Goal: Information Seeking & Learning: Learn about a topic

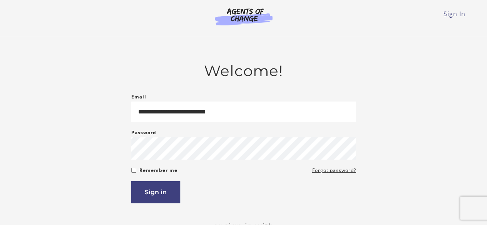
click at [131, 181] on button "Sign in" at bounding box center [155, 192] width 49 height 22
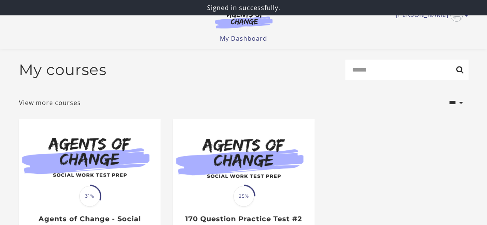
scroll to position [85, 0]
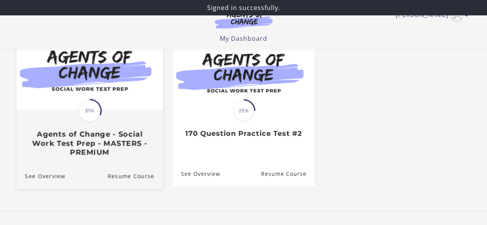
click at [108, 111] on div at bounding box center [89, 71] width 146 height 80
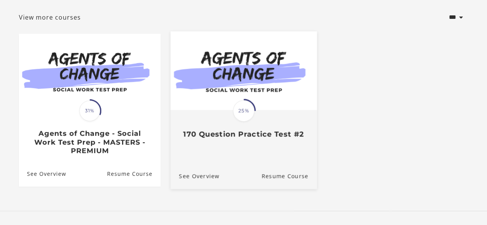
click at [268, 114] on div "Translation missing: en.liquid.partials.dashboard_course_card.progress_descript…" at bounding box center [243, 125] width 146 height 28
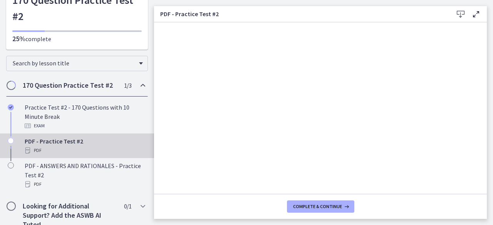
scroll to position [66, 0]
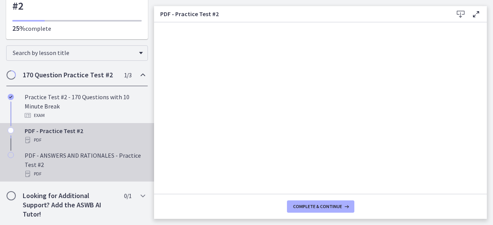
click at [77, 164] on div "PDF - ANSWERS AND RATIONALES - Practice Test #2 PDF" at bounding box center [85, 165] width 120 height 28
click at [61, 134] on div "PDF - Practice Test #2 PDF" at bounding box center [85, 135] width 120 height 18
click at [79, 166] on div "PDF - ANSWERS AND RATIONALES - Practice Test #2 PDF" at bounding box center [85, 165] width 120 height 28
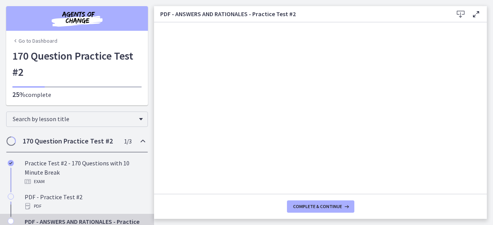
click at [26, 43] on link "Go to Dashboard" at bounding box center [34, 41] width 45 height 8
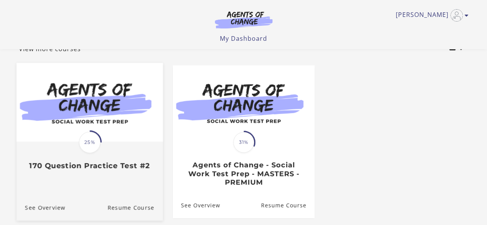
click at [109, 130] on img at bounding box center [89, 102] width 146 height 79
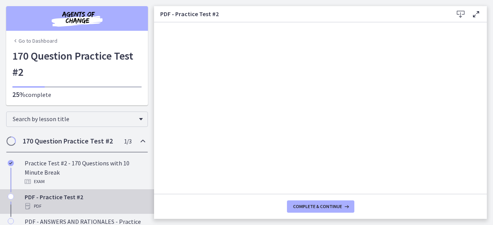
click at [32, 37] on link "Go to Dashboard" at bounding box center [34, 41] width 45 height 8
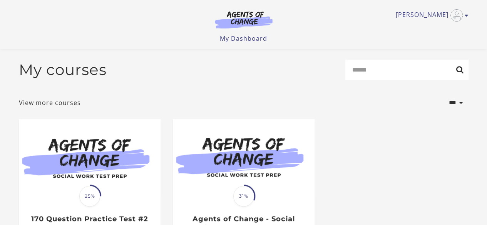
scroll to position [107, 0]
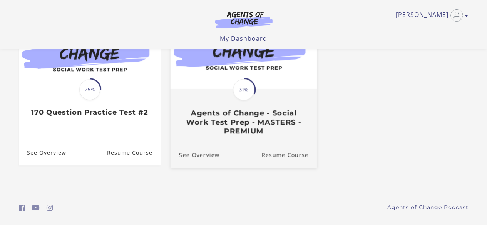
click at [236, 126] on h3 "Agents of Change - Social Work Test Prep - MASTERS - PREMIUM" at bounding box center [243, 122] width 129 height 27
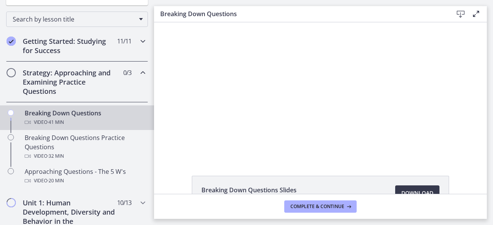
scroll to position [171, 0]
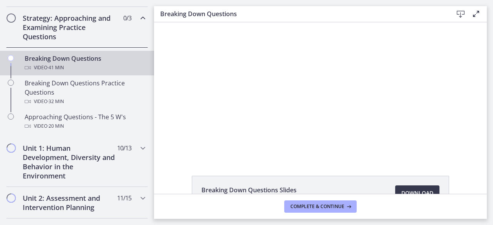
click at [95, 32] on h2 "Strategy: Approaching and Examining Practice Questions" at bounding box center [70, 27] width 94 height 28
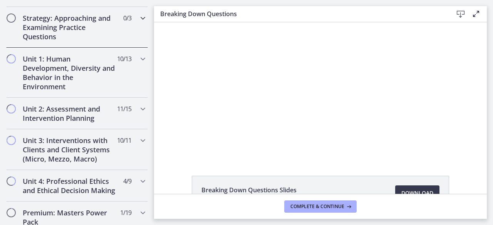
click at [95, 32] on h2 "Strategy: Approaching and Examining Practice Questions" at bounding box center [70, 27] width 94 height 28
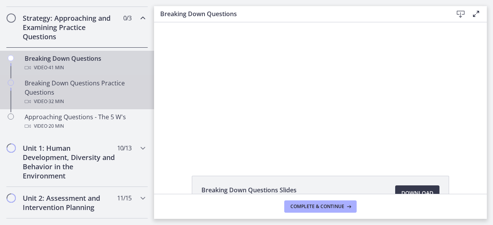
scroll to position [243, 0]
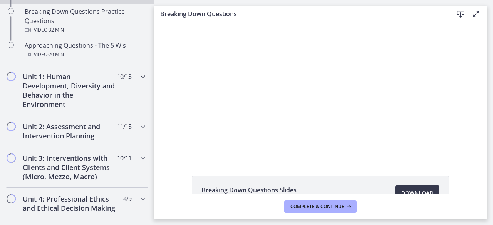
click at [82, 91] on h2 "Unit 1: Human Development, Diversity and Behavior in the Environment" at bounding box center [70, 90] width 94 height 37
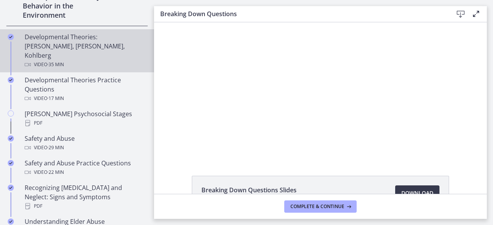
click at [93, 47] on div "Developmental Theories: Erikson, Piaget, Kohlberg Video · 35 min" at bounding box center [85, 50] width 120 height 37
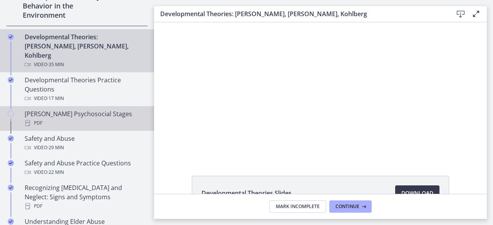
click at [93, 109] on div "Erikson's Psychosocial Stages PDF" at bounding box center [85, 118] width 120 height 18
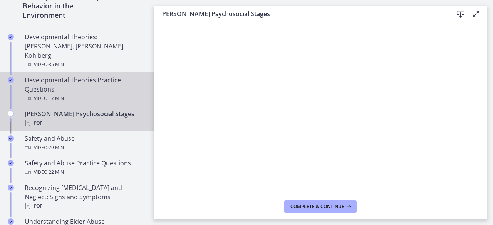
click at [99, 94] on div "Video · 17 min" at bounding box center [85, 98] width 120 height 9
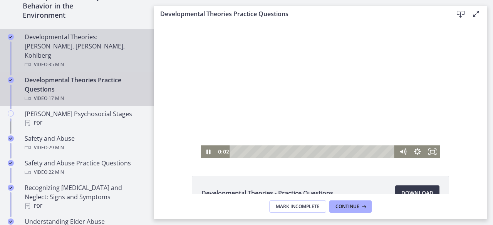
click at [102, 60] on div "Video · 35 min" at bounding box center [85, 64] width 120 height 9
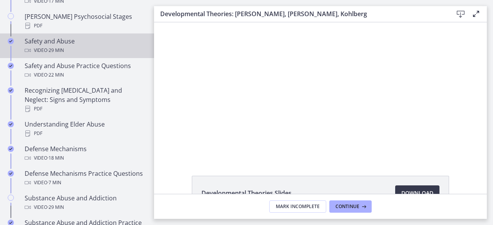
scroll to position [428, 0]
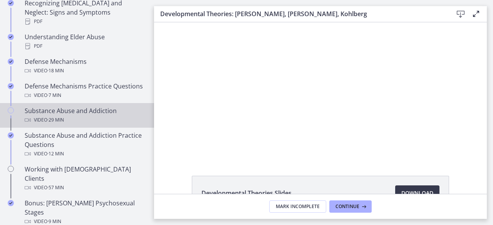
click at [100, 110] on div "Substance Abuse and Addiction Video · 29 min" at bounding box center [85, 115] width 120 height 18
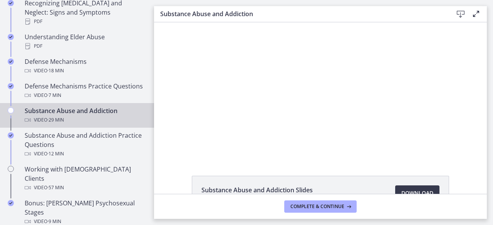
scroll to position [45, 0]
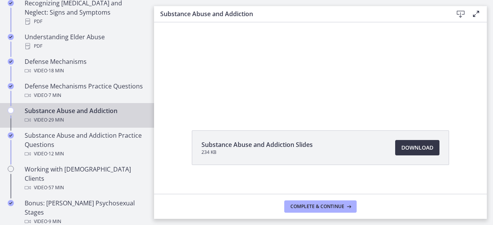
click at [408, 149] on span "Download Opens in a new window" at bounding box center [417, 147] width 32 height 9
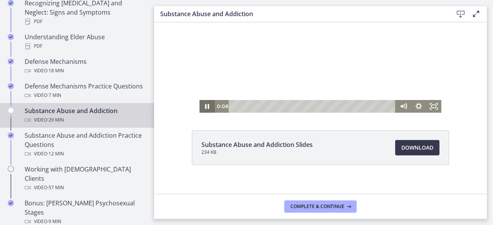
click at [209, 106] on icon "Pause" at bounding box center [206, 106] width 15 height 13
click at [339, 207] on span "Complete & continue" at bounding box center [317, 207] width 54 height 6
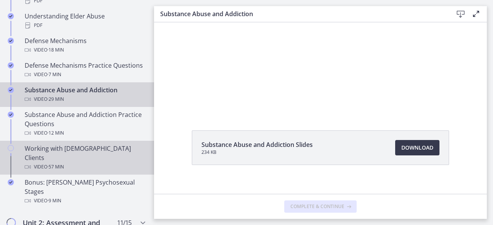
scroll to position [0, 0]
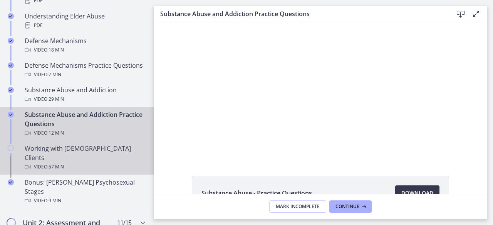
click at [85, 152] on div "Working with LGBTQ+ Clients Video · 57 min" at bounding box center [85, 158] width 120 height 28
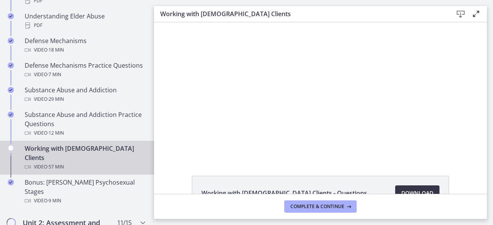
click at [407, 188] on link "Download Opens in a new window" at bounding box center [417, 193] width 44 height 15
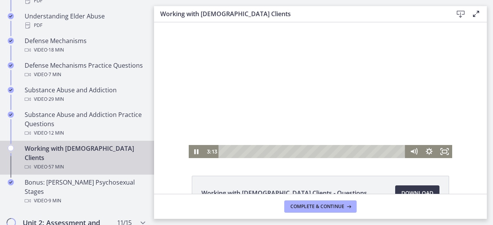
click at [242, 98] on div at bounding box center [321, 90] width 264 height 136
click at [258, 151] on div "11:41" at bounding box center [313, 151] width 178 height 13
click at [268, 153] on div "14:44" at bounding box center [313, 151] width 178 height 13
click at [284, 152] on div "19:52" at bounding box center [313, 151] width 178 height 13
click at [295, 151] on div "23:25" at bounding box center [313, 151] width 178 height 13
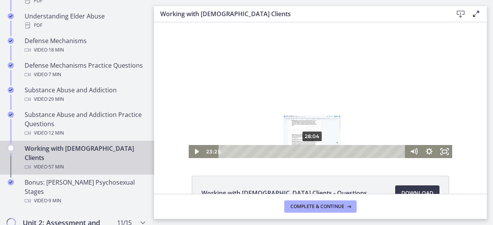
click at [309, 151] on div "28:04" at bounding box center [313, 151] width 178 height 13
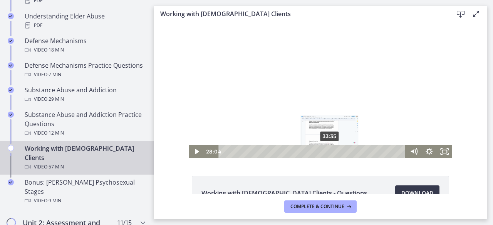
click at [327, 151] on div "33:35" at bounding box center [313, 151] width 178 height 13
click at [333, 152] on div "35:39" at bounding box center [313, 151] width 178 height 13
click at [266, 105] on div at bounding box center [321, 90] width 264 height 136
click at [241, 73] on div at bounding box center [321, 90] width 264 height 136
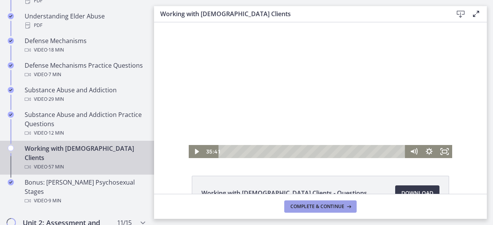
click at [303, 206] on span "Complete & continue" at bounding box center [317, 207] width 54 height 6
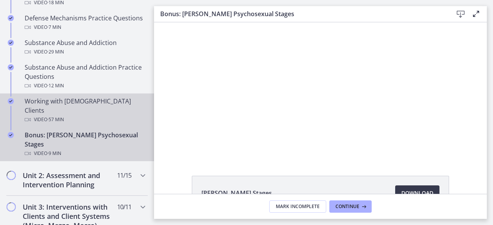
scroll to position [497, 0]
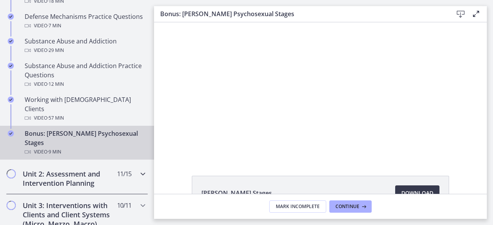
click at [117, 169] on span "11 / 15 Completed" at bounding box center [124, 173] width 14 height 9
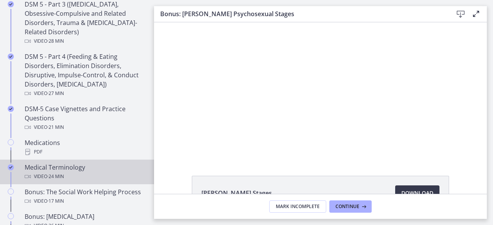
scroll to position [491, 0]
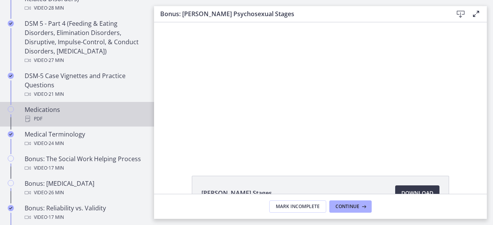
click at [105, 105] on div "Medications PDF" at bounding box center [85, 114] width 120 height 18
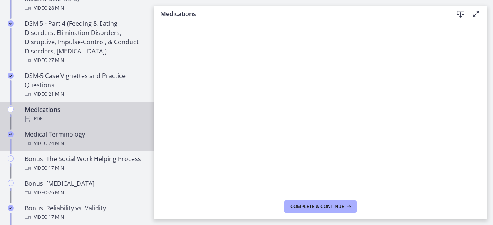
click at [102, 136] on div "Medical Terminology Video · 24 min" at bounding box center [85, 139] width 120 height 18
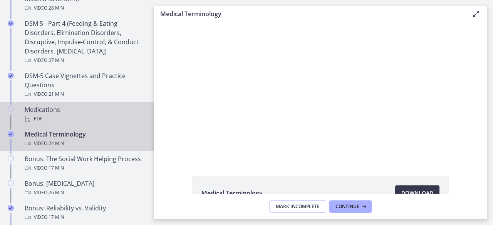
click at [102, 115] on div "PDF" at bounding box center [85, 118] width 120 height 9
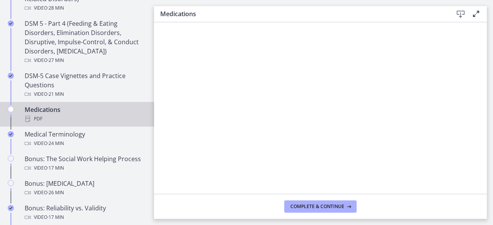
click at [457, 17] on icon at bounding box center [460, 14] width 9 height 9
click at [294, 204] on span "Complete & continue" at bounding box center [317, 207] width 54 height 6
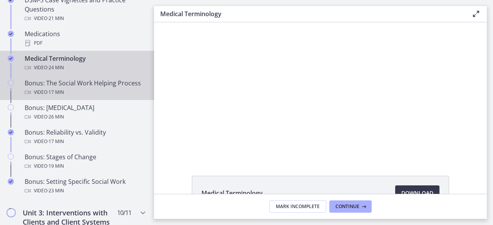
scroll to position [567, 0]
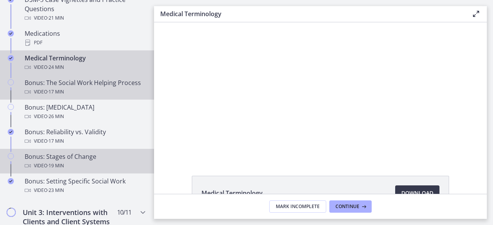
click at [93, 164] on div "Bonus: Stages of Change Video · 19 min" at bounding box center [85, 161] width 120 height 18
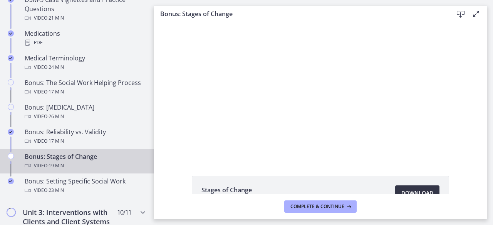
click at [401, 189] on span "Download Opens in a new window" at bounding box center [417, 193] width 32 height 9
click at [327, 208] on span "Complete & continue" at bounding box center [317, 207] width 54 height 6
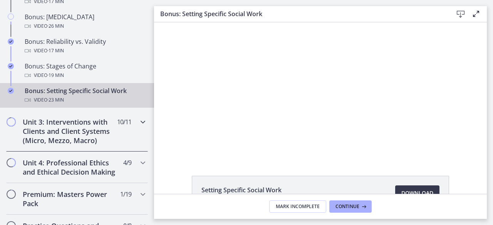
click at [90, 145] on h2 "Unit 3: Interventions with Clients and Client Systems (Micro, Mezzo, Macro)" at bounding box center [70, 131] width 94 height 28
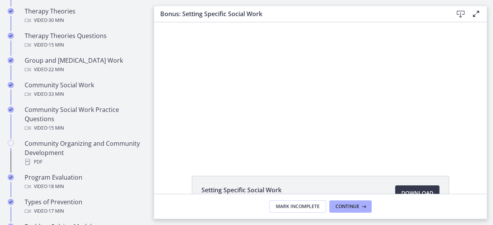
scroll to position [366, 0]
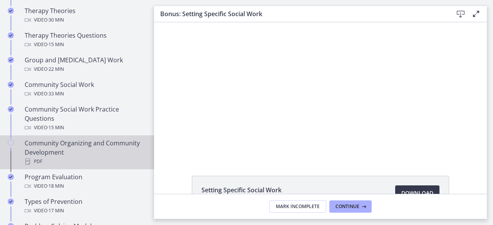
click at [95, 140] on div "Community Organizing and Community Development PDF" at bounding box center [85, 153] width 120 height 28
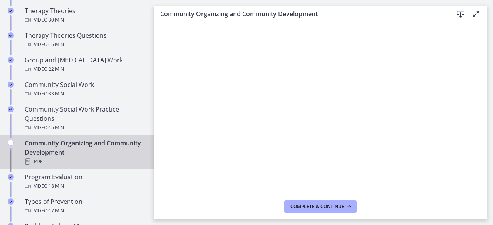
scroll to position [411, 0]
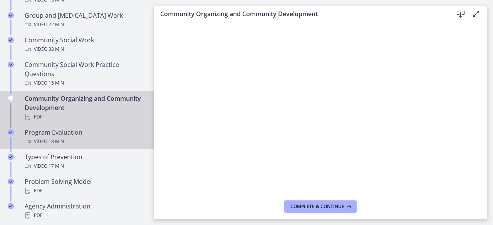
click at [101, 126] on link "Program Evaluation Video · 18 min" at bounding box center [77, 137] width 154 height 25
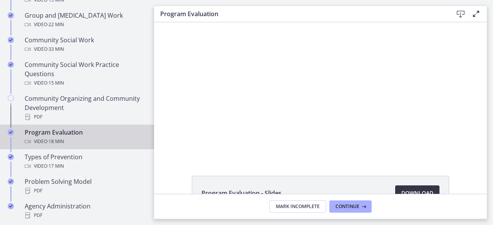
click at [412, 192] on span "Download Opens in a new window" at bounding box center [417, 193] width 32 height 9
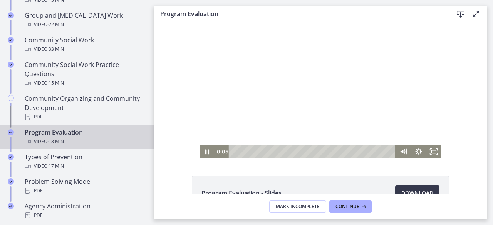
click at [259, 84] on div at bounding box center [320, 90] width 242 height 136
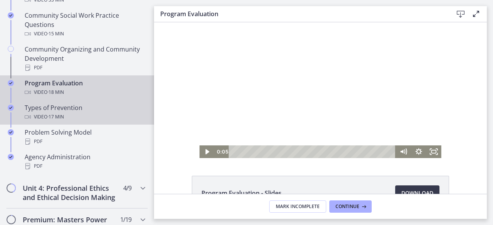
scroll to position [514, 0]
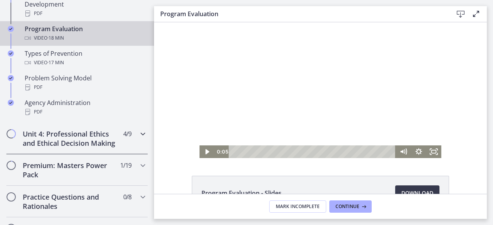
click at [86, 147] on h2 "Unit 4: Professional Ethics and Ethical Decision Making" at bounding box center [70, 138] width 94 height 18
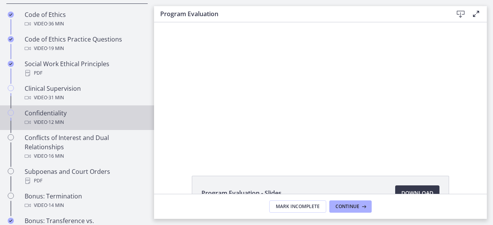
scroll to position [402, 0]
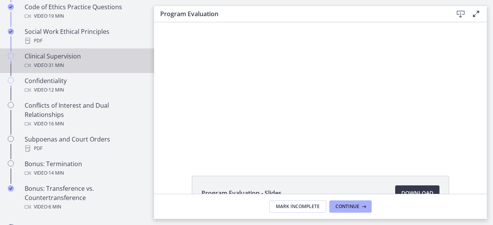
click at [91, 70] on div "Video · 31 min" at bounding box center [85, 65] width 120 height 9
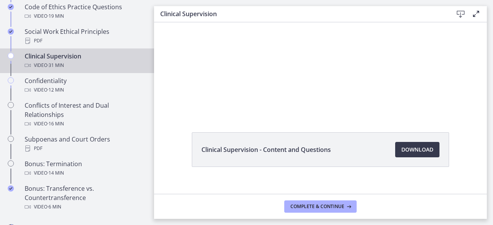
scroll to position [46, 0]
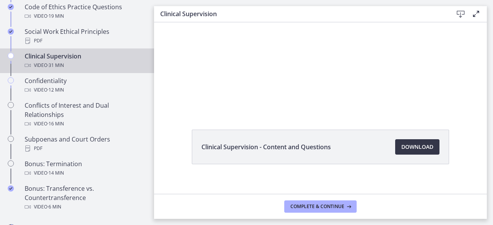
click at [413, 147] on span "Download Opens in a new window" at bounding box center [417, 146] width 32 height 9
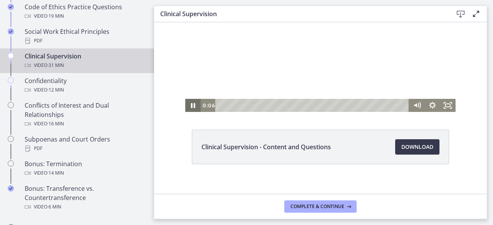
click at [193, 104] on icon "Pause" at bounding box center [192, 105] width 15 height 13
click at [317, 206] on span "Complete & continue" at bounding box center [317, 207] width 54 height 6
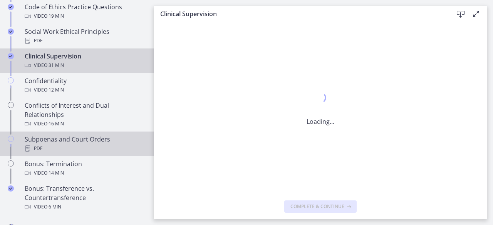
scroll to position [0, 0]
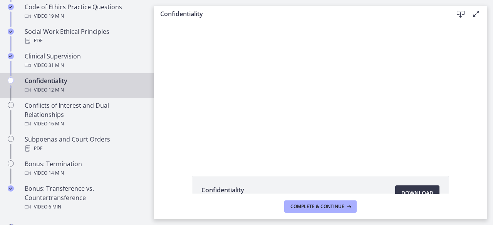
scroll to position [36, 0]
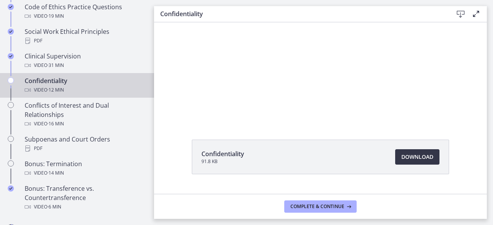
click at [407, 157] on span "Download Opens in a new window" at bounding box center [417, 156] width 32 height 9
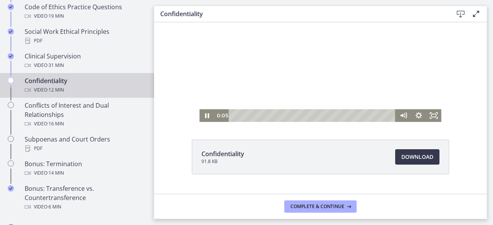
click at [216, 67] on div at bounding box center [320, 54] width 242 height 136
click at [346, 206] on icon at bounding box center [348, 207] width 8 height 6
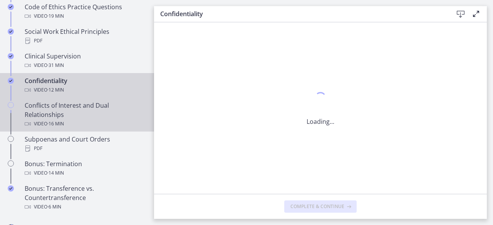
scroll to position [0, 0]
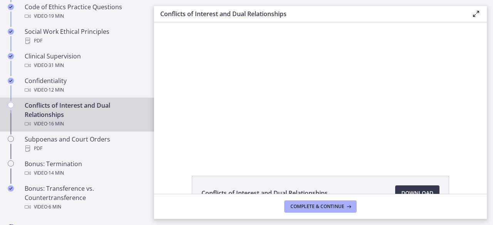
click at [74, 120] on div "Conflicts of Interest and Dual Relationships Video · 16 min" at bounding box center [85, 115] width 120 height 28
click at [419, 189] on span "Download Opens in a new window" at bounding box center [417, 193] width 32 height 9
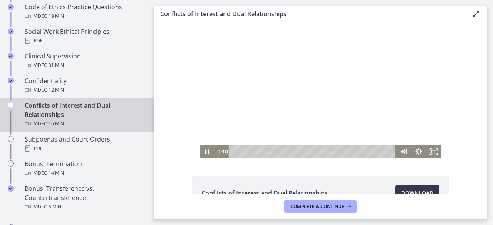
click at [258, 106] on div at bounding box center [320, 90] width 242 height 136
click at [321, 205] on span "Complete & continue" at bounding box center [317, 207] width 54 height 6
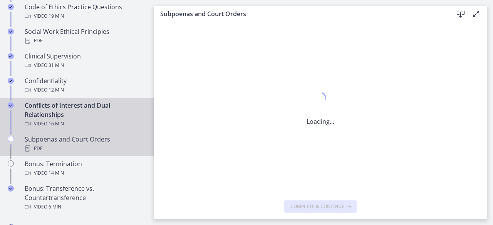
click at [100, 148] on div "Subpoenas and Court Orders PDF" at bounding box center [85, 144] width 120 height 18
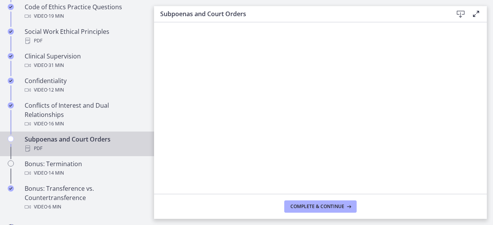
click at [462, 16] on icon at bounding box center [460, 14] width 9 height 9
click at [317, 210] on button "Complete & continue" at bounding box center [320, 207] width 72 height 12
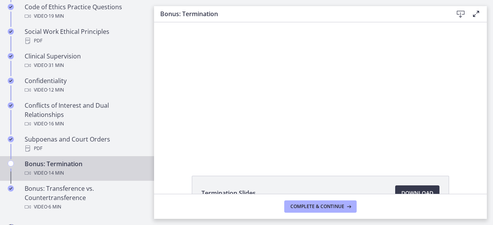
click at [106, 172] on div "Bonus: Termination Video · 14 min" at bounding box center [85, 168] width 120 height 18
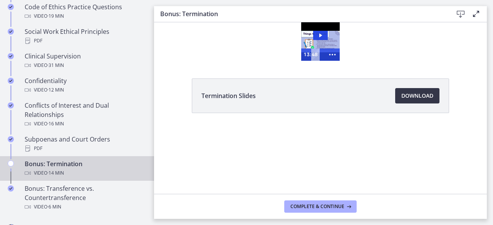
click at [429, 98] on span "Download Opens in a new window" at bounding box center [417, 95] width 32 height 9
click at [323, 204] on span "Complete & continue" at bounding box center [317, 207] width 54 height 6
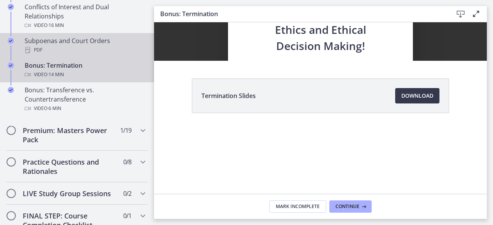
scroll to position [501, 0]
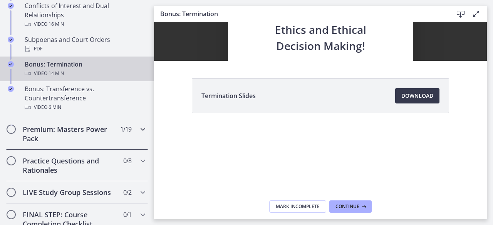
click at [107, 143] on h2 "Premium: Masters Power Pack" at bounding box center [70, 134] width 94 height 18
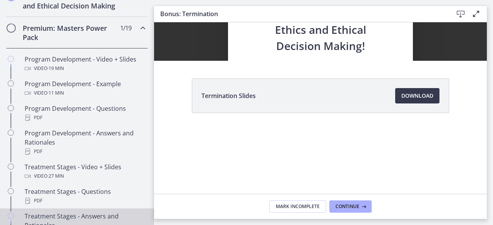
scroll to position [356, 0]
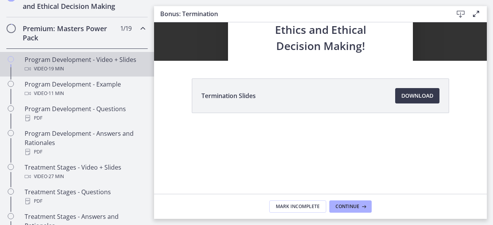
click at [108, 64] on div "Program Development - Video + Slides Video · 19 min" at bounding box center [85, 64] width 120 height 18
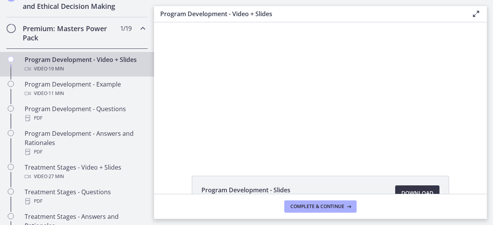
click at [422, 189] on span "Download Opens in a new window" at bounding box center [417, 193] width 32 height 9
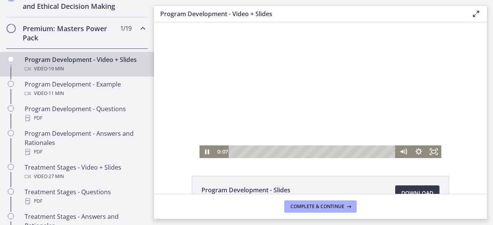
click at [257, 77] on div at bounding box center [320, 90] width 242 height 136
click at [308, 206] on span "Complete & continue" at bounding box center [317, 207] width 54 height 6
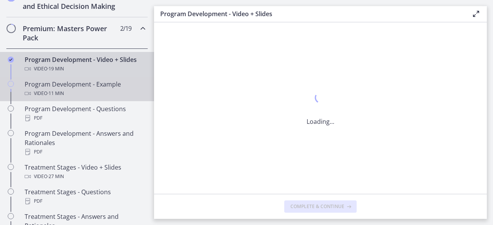
click at [107, 91] on div "Program Development - Example Video · 11 min" at bounding box center [85, 89] width 120 height 18
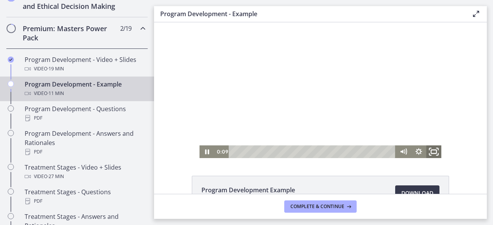
click at [433, 150] on icon "Fullscreen" at bounding box center [434, 151] width 18 height 15
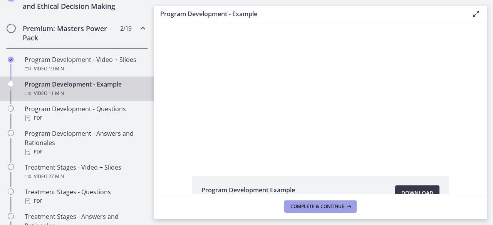
click at [336, 206] on span "Complete & continue" at bounding box center [317, 207] width 54 height 6
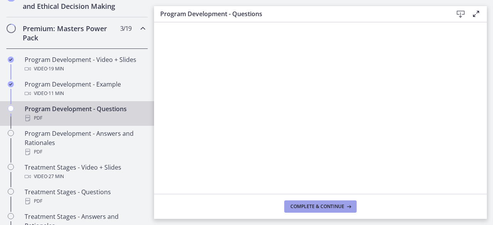
click at [309, 204] on span "Complete & continue" at bounding box center [317, 207] width 54 height 6
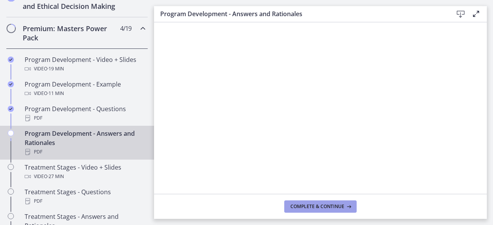
click at [297, 206] on span "Complete & continue" at bounding box center [317, 207] width 54 height 6
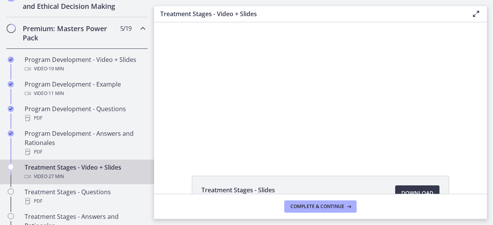
scroll to position [53, 0]
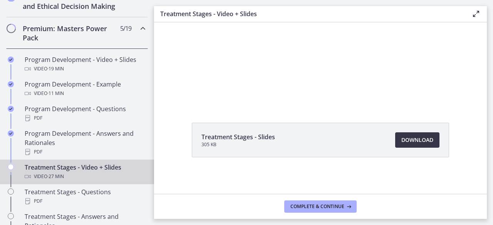
click at [415, 144] on link "Download Opens in a new window" at bounding box center [417, 139] width 44 height 15
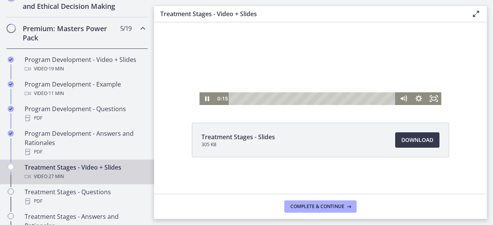
click at [241, 77] on div at bounding box center [320, 37] width 242 height 136
click at [346, 211] on button "Complete & continue" at bounding box center [320, 207] width 72 height 12
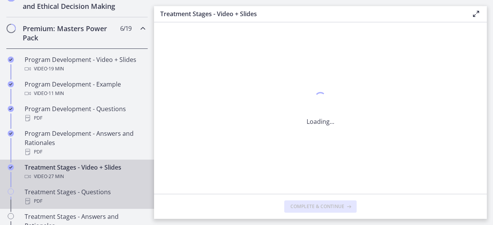
scroll to position [0, 0]
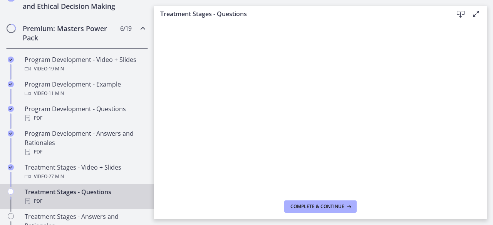
click at [91, 203] on div "Treatment Stages - Questions PDF" at bounding box center [85, 196] width 120 height 18
click at [299, 207] on span "Complete & continue" at bounding box center [317, 207] width 54 height 6
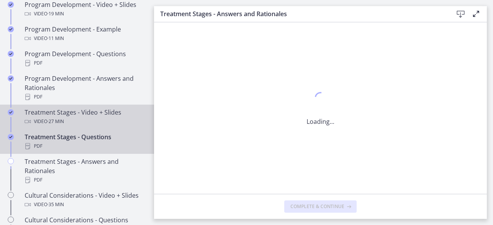
scroll to position [411, 0]
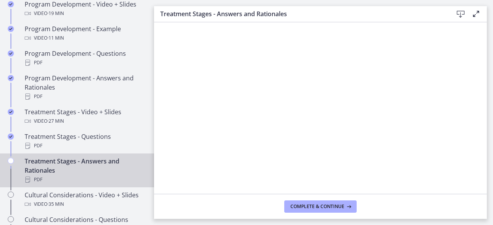
click at [86, 170] on div "Treatment Stages - Answers and Rationales PDF" at bounding box center [85, 171] width 120 height 28
click at [336, 204] on span "Complete & continue" at bounding box center [317, 207] width 54 height 6
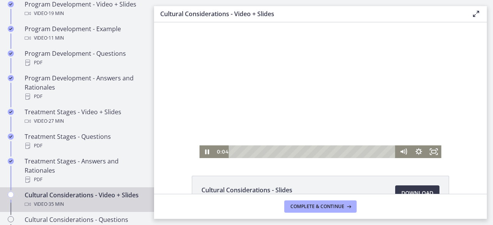
click at [338, 104] on div at bounding box center [320, 90] width 242 height 136
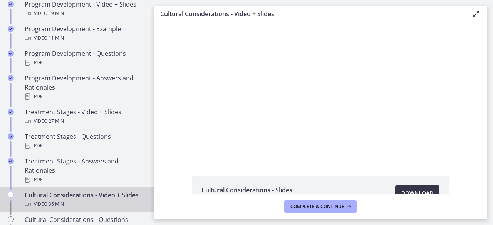
click at [403, 192] on span "Download Opens in a new window" at bounding box center [417, 193] width 32 height 9
click at [331, 206] on span "Complete & continue" at bounding box center [317, 207] width 54 height 6
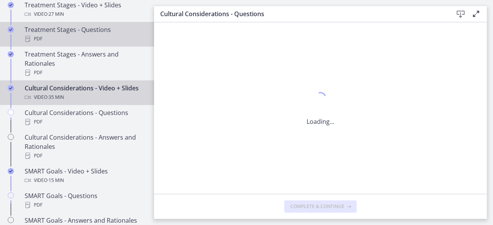
scroll to position [519, 0]
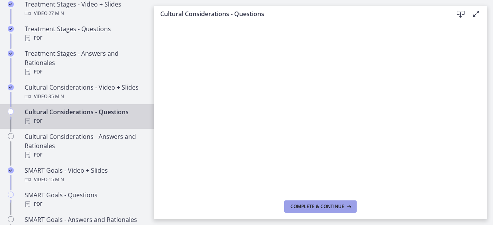
click at [296, 208] on span "Complete & continue" at bounding box center [317, 207] width 54 height 6
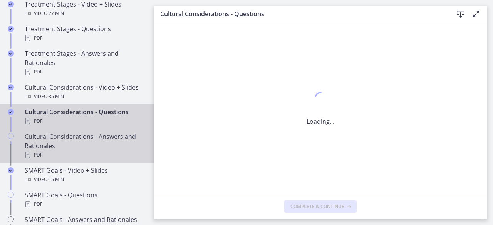
click at [72, 157] on div "Cultural Considerations - Answers and Rationales PDF" at bounding box center [85, 146] width 120 height 28
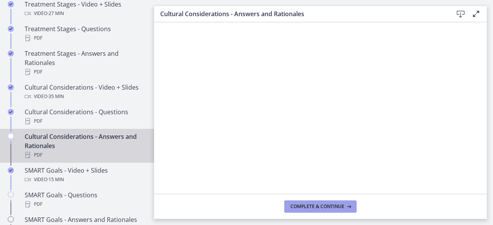
click at [343, 204] on span "Complete & continue" at bounding box center [317, 207] width 54 height 6
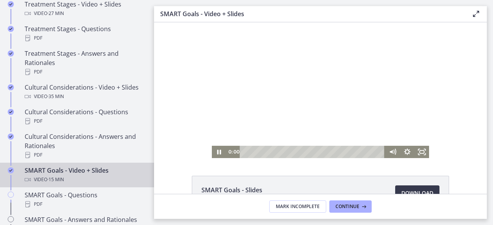
click at [281, 85] on div at bounding box center [320, 90] width 217 height 136
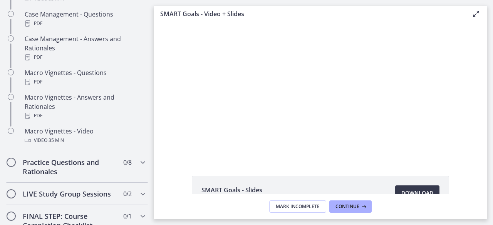
scroll to position [802, 0]
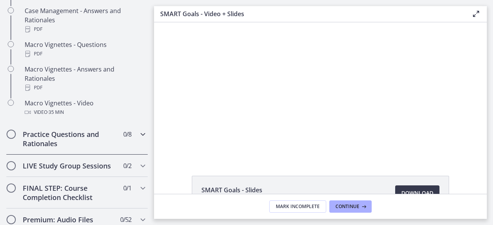
click at [100, 142] on h2 "Practice Questions and Rationales" at bounding box center [70, 139] width 94 height 18
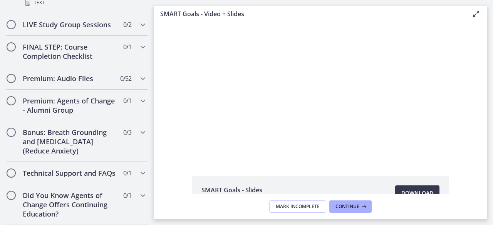
scroll to position [619, 0]
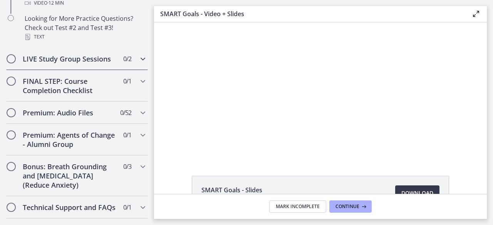
click at [128, 68] on div "LIVE Study Group Sessions 0 / 2 Completed" at bounding box center [77, 59] width 142 height 22
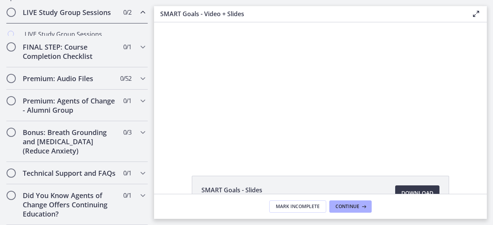
scroll to position [449, 0]
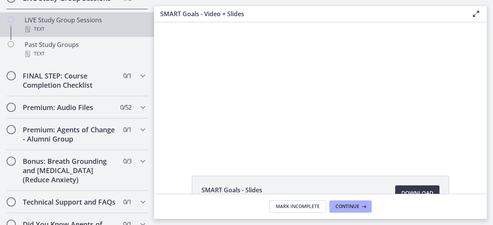
click at [116, 33] on div "Text" at bounding box center [85, 29] width 120 height 9
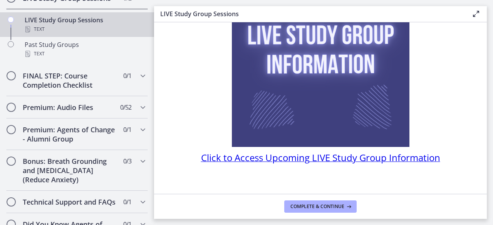
scroll to position [104, 0]
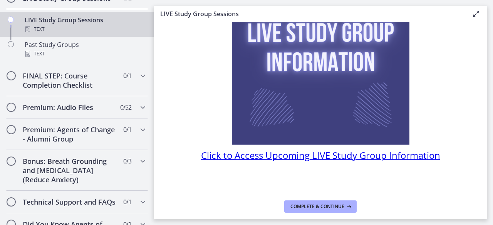
click at [361, 155] on span "Click to Access Upcoming LIVE Study Group Information" at bounding box center [320, 155] width 239 height 13
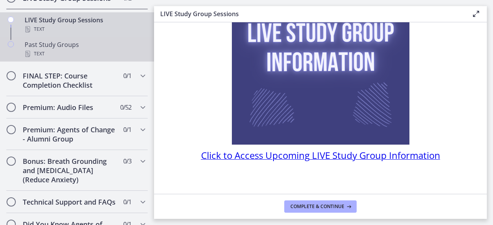
click at [95, 59] on div "Text" at bounding box center [85, 53] width 120 height 9
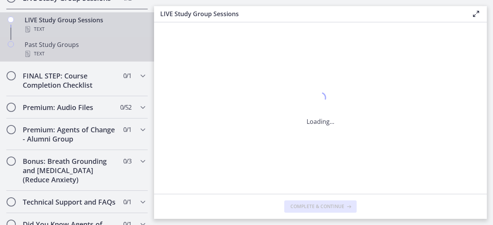
scroll to position [0, 0]
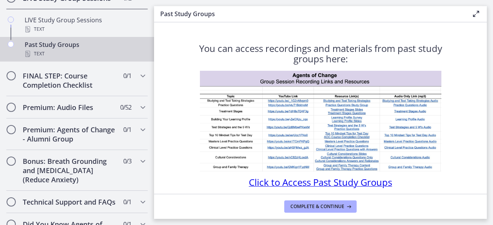
click at [341, 183] on span "Click to Access Past Study Groups" at bounding box center [320, 182] width 143 height 13
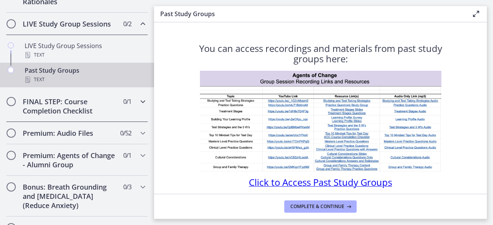
scroll to position [428, 0]
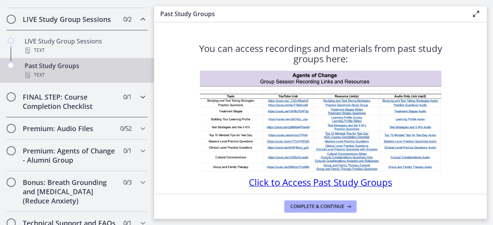
click at [76, 106] on h2 "FINAL STEP: Course Completion Checklist" at bounding box center [70, 101] width 94 height 18
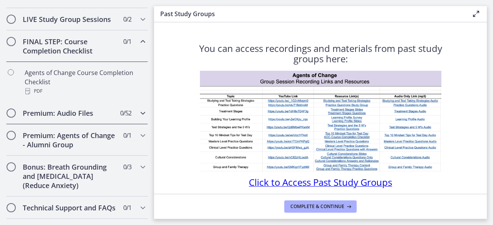
click at [123, 118] on span "0 / 52 Completed" at bounding box center [125, 113] width 11 height 9
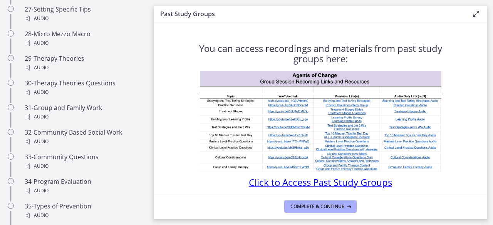
scroll to position [1184, 0]
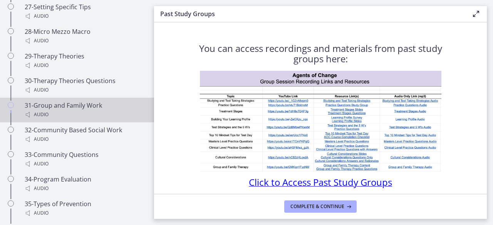
click at [119, 112] on div "Audio" at bounding box center [85, 114] width 120 height 9
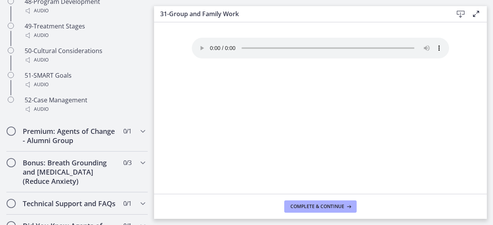
scroll to position [1717, 0]
click at [123, 136] on span "0 / 1 Completed" at bounding box center [127, 130] width 8 height 9
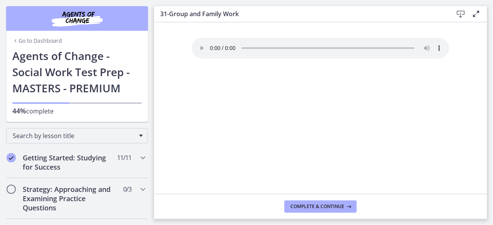
scroll to position [113, 0]
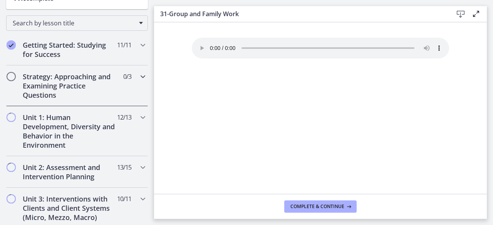
click at [129, 77] on div "Strategy: Approaching and Examining Practice Questions 0 / 3 Completed" at bounding box center [77, 85] width 142 height 41
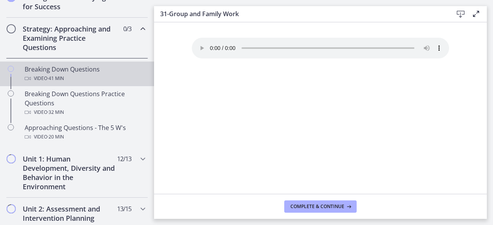
scroll to position [199, 0]
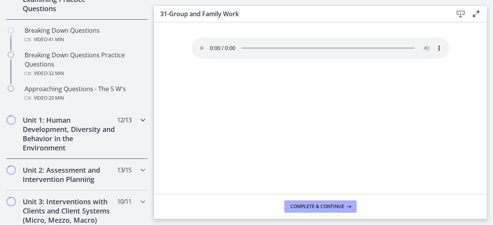
click at [131, 124] on div "Unit 1: Human Development, Diversity and Behavior in the Environment 12 / 13 Co…" at bounding box center [77, 134] width 142 height 50
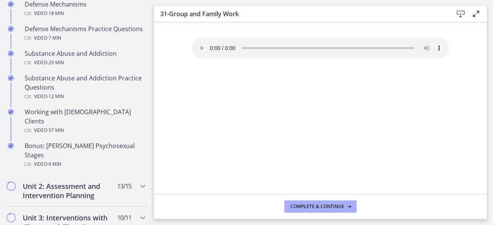
scroll to position [534, 0]
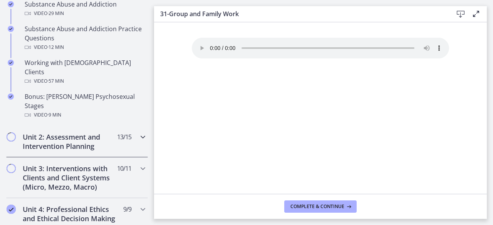
click at [138, 132] on icon "Chapters" at bounding box center [142, 136] width 9 height 9
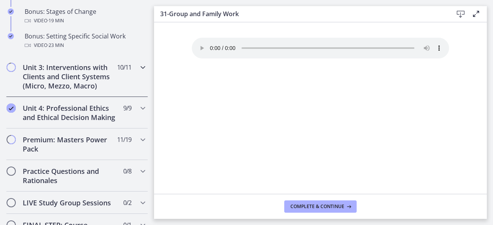
click at [118, 72] on span "10 / 11 Completed" at bounding box center [124, 67] width 14 height 9
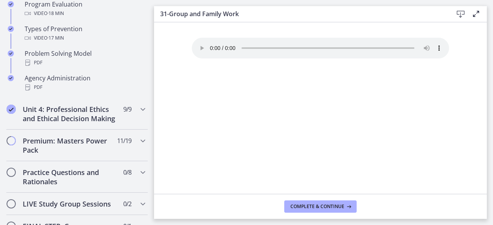
scroll to position [539, 0]
click at [131, 108] on div "Unit 4: Professional Ethics and Ethical Decision Making 9 / 9 Completed" at bounding box center [77, 114] width 142 height 32
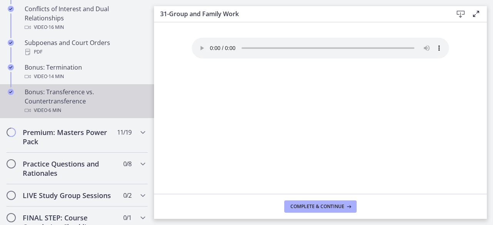
scroll to position [544, 0]
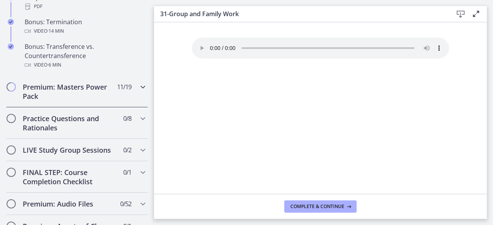
click at [138, 92] on icon "Chapters" at bounding box center [142, 86] width 9 height 9
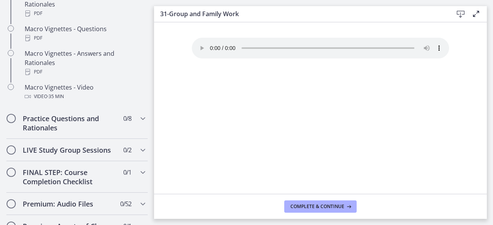
scroll to position [818, 0]
click at [138, 122] on icon "Chapters" at bounding box center [142, 117] width 9 height 9
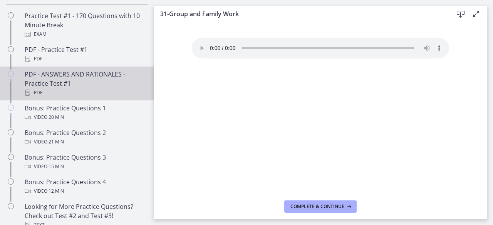
scroll to position [432, 0]
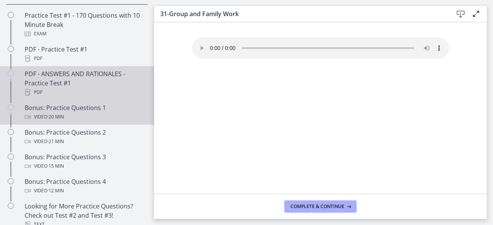
click at [113, 118] on div "Bonus: Practice Questions 1 Video · 20 min" at bounding box center [85, 112] width 120 height 18
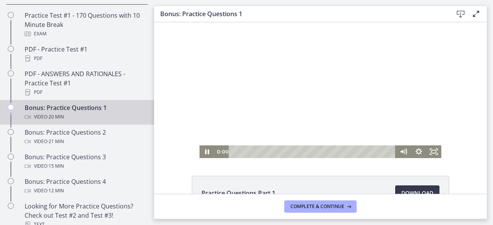
click at [338, 87] on div at bounding box center [320, 90] width 242 height 136
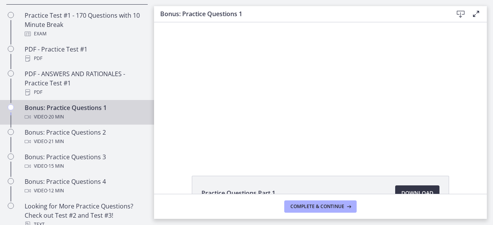
click at [413, 189] on span "Download Opens in a new window" at bounding box center [417, 193] width 32 height 9
click at [343, 205] on span "Complete & continue" at bounding box center [317, 207] width 54 height 6
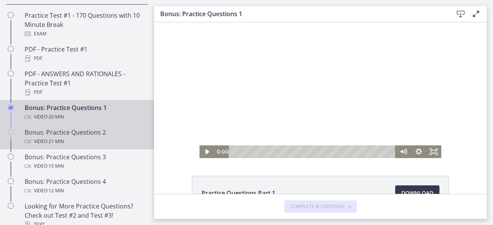
click at [109, 134] on link "Bonus: Practice Questions 2 Video · 21 min" at bounding box center [77, 137] width 154 height 25
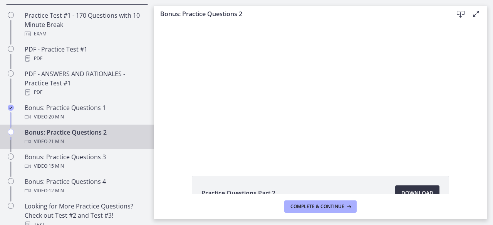
click at [410, 188] on link "Download Opens in a new window" at bounding box center [417, 193] width 44 height 15
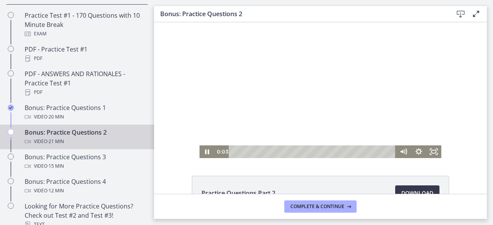
click at [228, 100] on div at bounding box center [320, 90] width 242 height 136
click at [330, 209] on span "Complete & continue" at bounding box center [317, 207] width 54 height 6
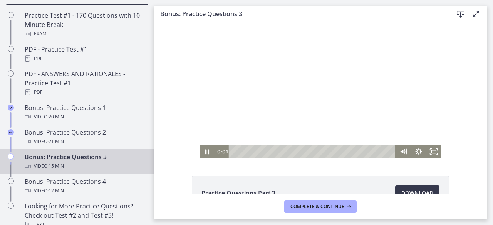
click at [260, 39] on div at bounding box center [320, 90] width 242 height 136
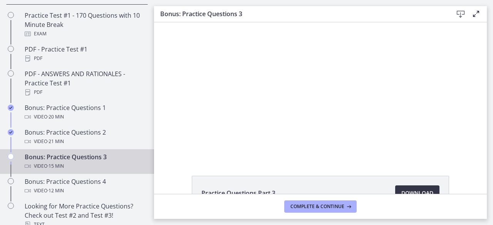
click at [405, 187] on link "Download Opens in a new window" at bounding box center [417, 193] width 44 height 15
click at [335, 207] on span "Complete & continue" at bounding box center [317, 207] width 54 height 6
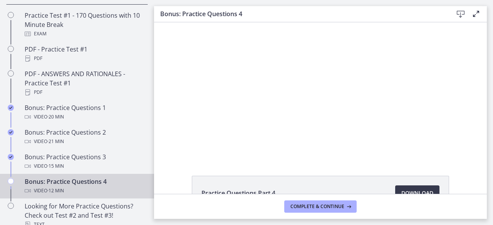
click at [109, 193] on div "Video · 12 min" at bounding box center [85, 190] width 120 height 9
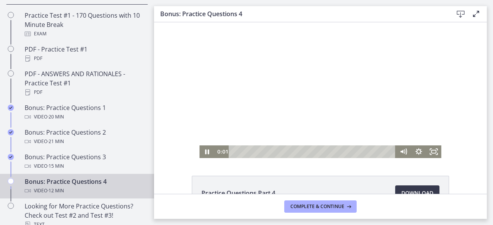
click at [295, 101] on div at bounding box center [320, 90] width 242 height 136
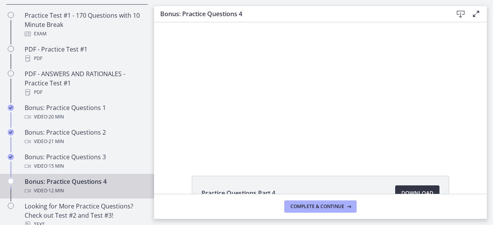
click at [401, 189] on span "Download Opens in a new window" at bounding box center [417, 193] width 32 height 9
click at [315, 208] on span "Complete & continue" at bounding box center [317, 207] width 54 height 6
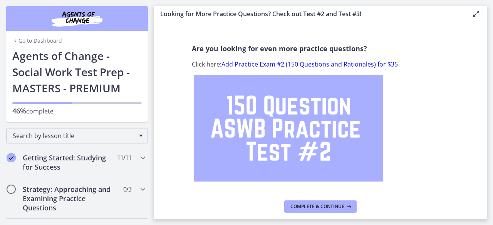
click at [276, 67] on link "Add Practice Exam #2 (150 Questions and Rationales) for $35" at bounding box center [309, 64] width 176 height 8
click at [22, 38] on link "Go to Dashboard" at bounding box center [37, 41] width 50 height 8
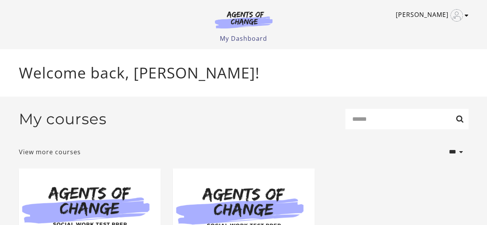
click at [467, 18] on icon "Toggle menu" at bounding box center [467, 15] width 4 height 6
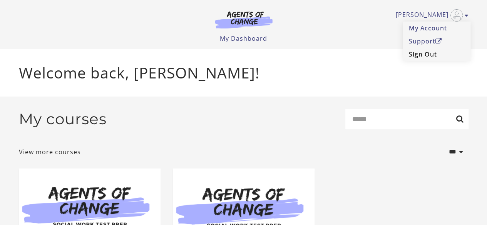
click at [446, 56] on link "Sign Out" at bounding box center [437, 54] width 68 height 13
